Goal: Task Accomplishment & Management: Manage account settings

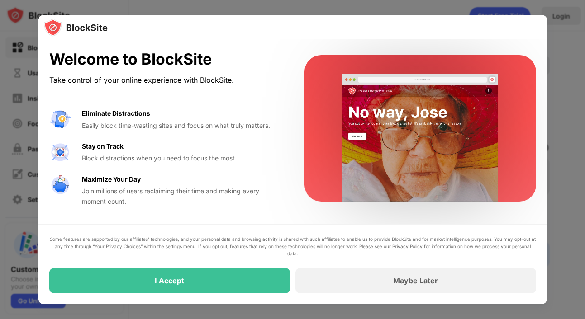
click at [242, 294] on div "Some features are supported by our affiliates’ technologies, and your personal …" at bounding box center [292, 264] width 508 height 80
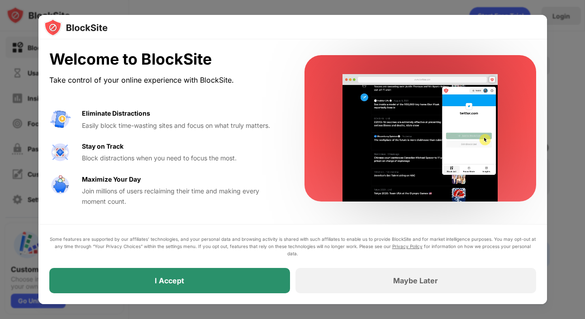
click at [244, 284] on div "I Accept" at bounding box center [169, 280] width 241 height 25
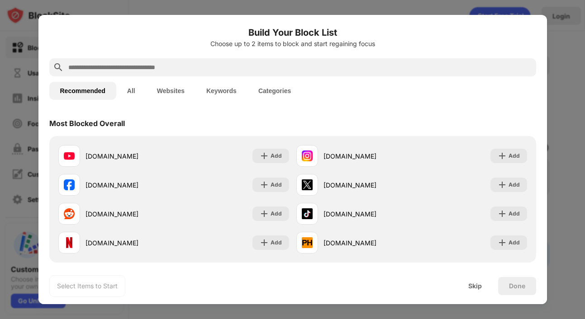
click at [175, 61] on div at bounding box center [292, 67] width 487 height 18
click at [173, 68] on input "text" at bounding box center [299, 67] width 465 height 11
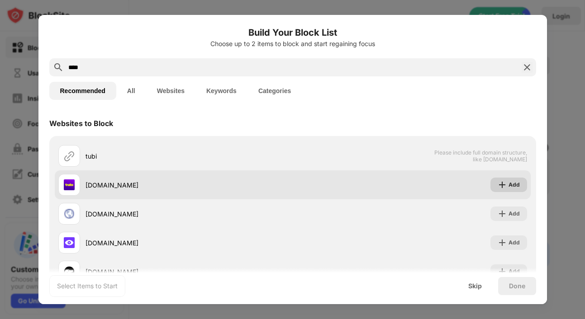
type input "****"
click at [510, 185] on div "Add" at bounding box center [513, 184] width 11 height 9
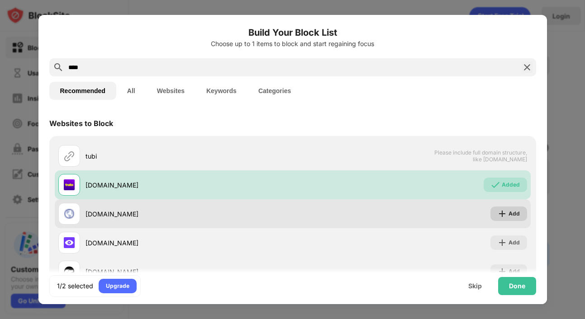
scroll to position [14, 0]
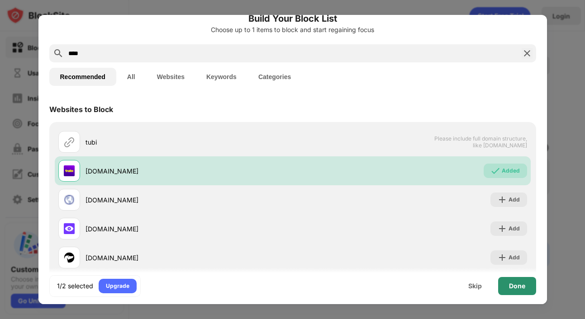
click at [519, 288] on div "Done" at bounding box center [517, 286] width 16 height 7
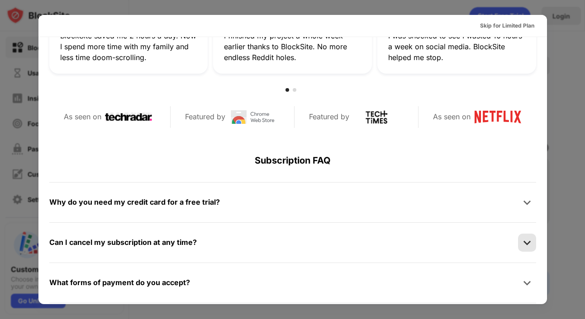
scroll to position [0, 0]
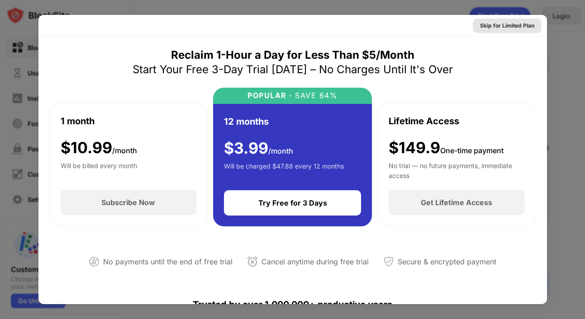
click at [522, 30] on div "Skip for Limited Plan" at bounding box center [507, 26] width 69 height 14
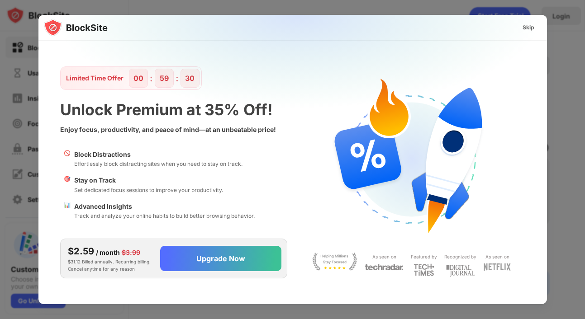
click at [530, 32] on div "Skip" at bounding box center [528, 27] width 26 height 14
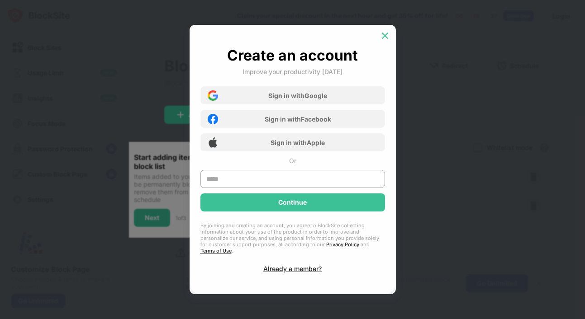
click at [383, 40] on img at bounding box center [384, 35] width 9 height 9
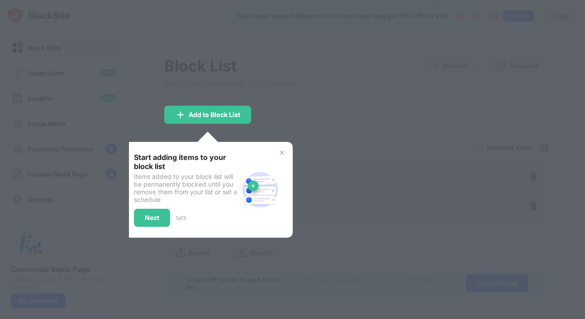
click at [431, 109] on div at bounding box center [292, 159] width 585 height 319
click at [166, 216] on div "Next" at bounding box center [152, 218] width 36 height 18
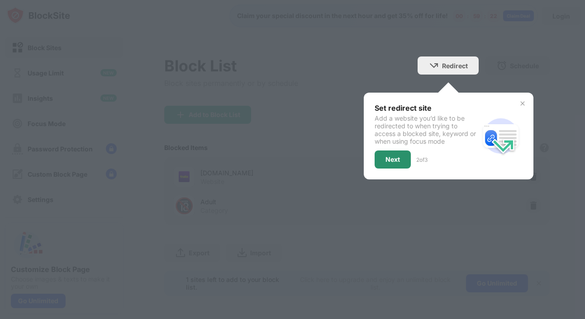
click at [400, 157] on div "Next" at bounding box center [392, 160] width 36 height 18
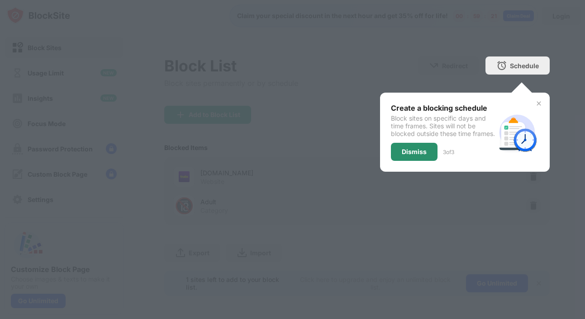
click at [409, 156] on div "Dismiss" at bounding box center [414, 151] width 25 height 7
